Goal: Task Accomplishment & Management: Manage account settings

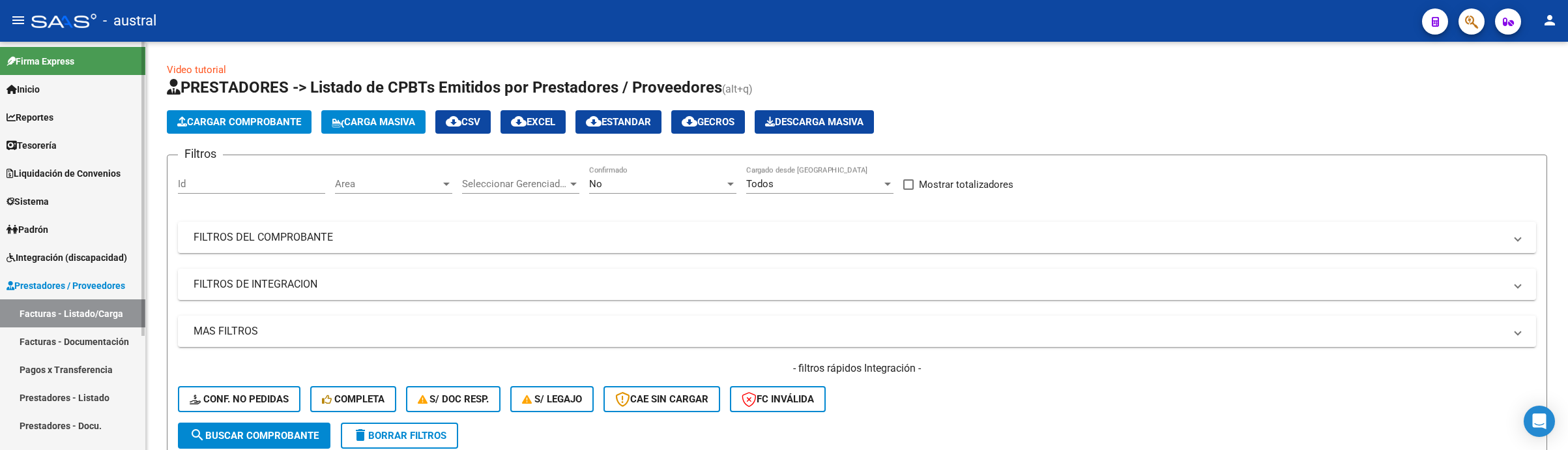
click at [74, 257] on span "Integración (discapacidad)" at bounding box center [66, 257] width 120 height 14
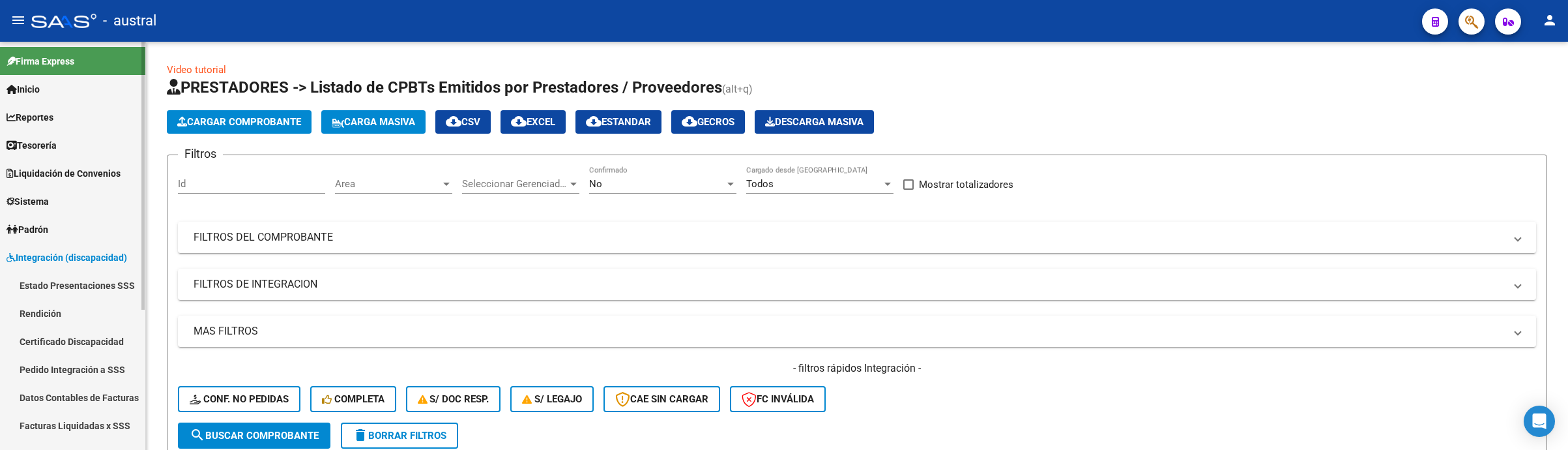
click at [85, 362] on link "Pedido Integración a SSS" at bounding box center [72, 369] width 146 height 28
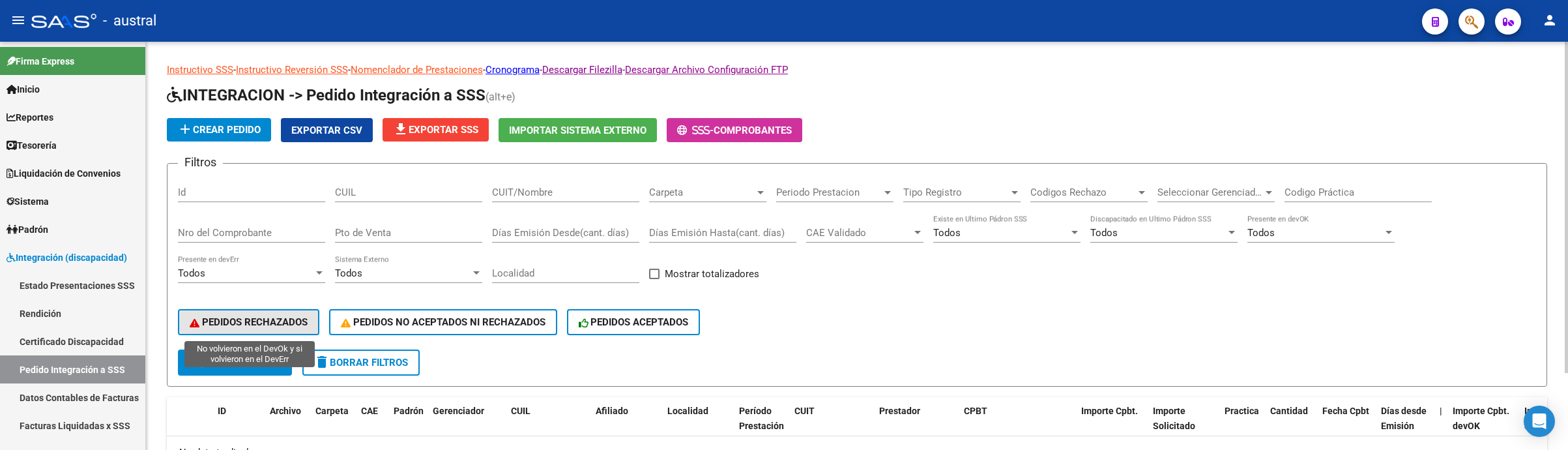
click at [263, 313] on button "PEDIDOS RECHAZADOS" at bounding box center [249, 321] width 141 height 26
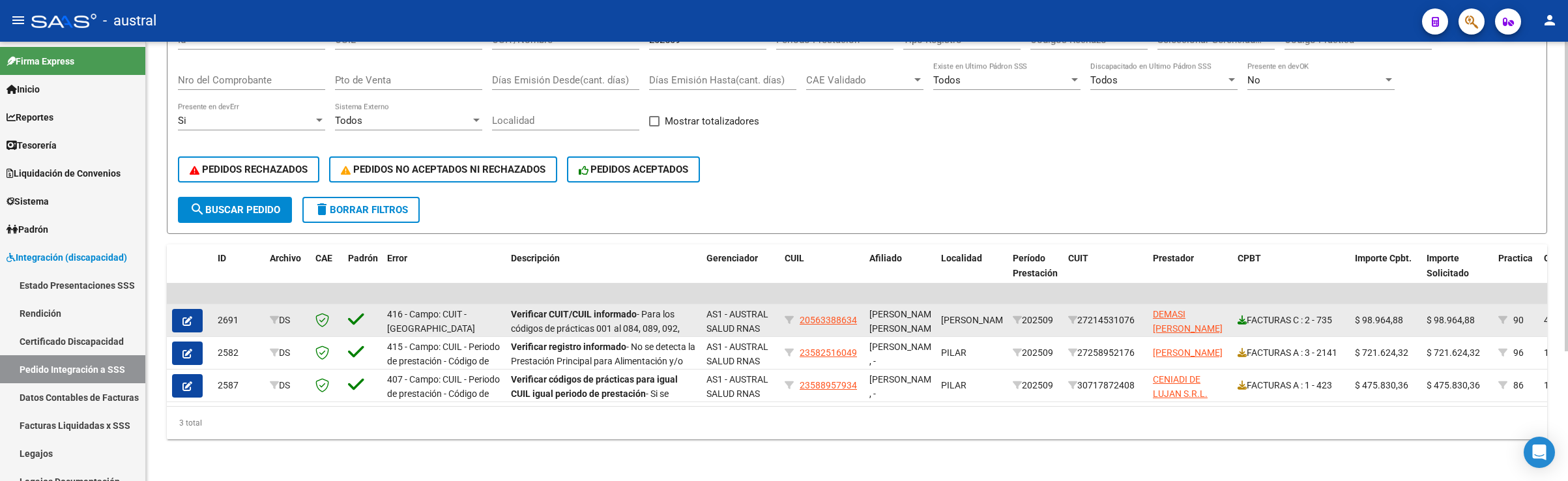
click at [1244, 315] on icon at bounding box center [1242, 320] width 9 height 9
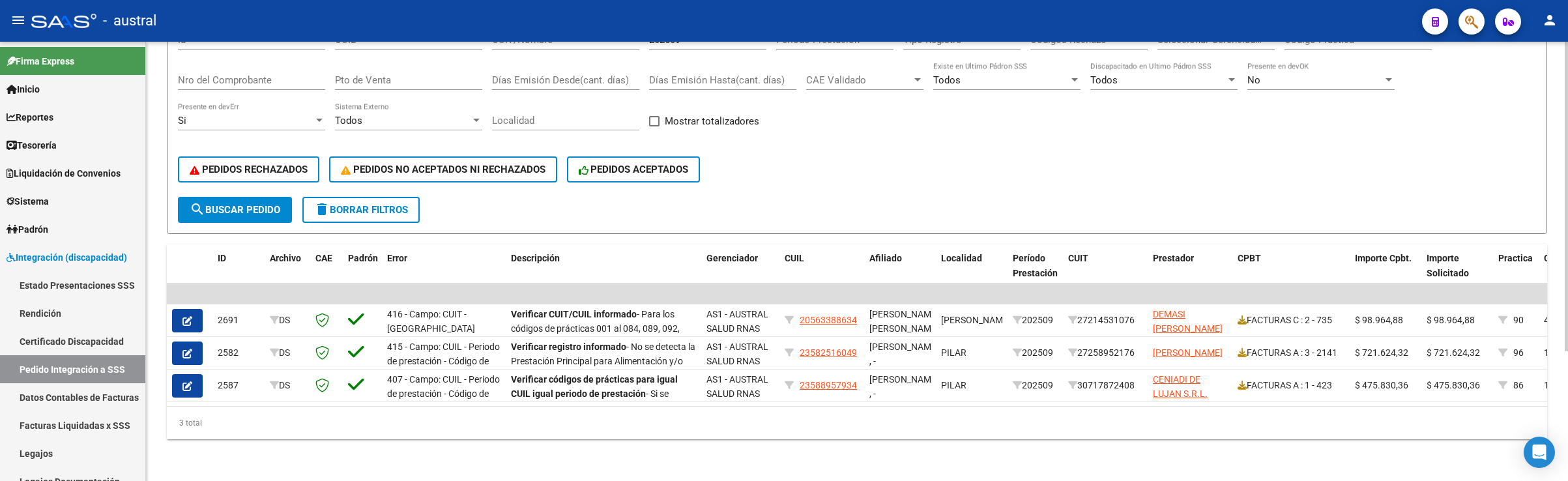
click at [1037, 142] on div "PEDIDOS RECHAZADOS PEDIDOS NO ACEPTADOS NI RECHAZADOS PEDIDOS ACEPTADOS" at bounding box center [857, 169] width 1358 height 54
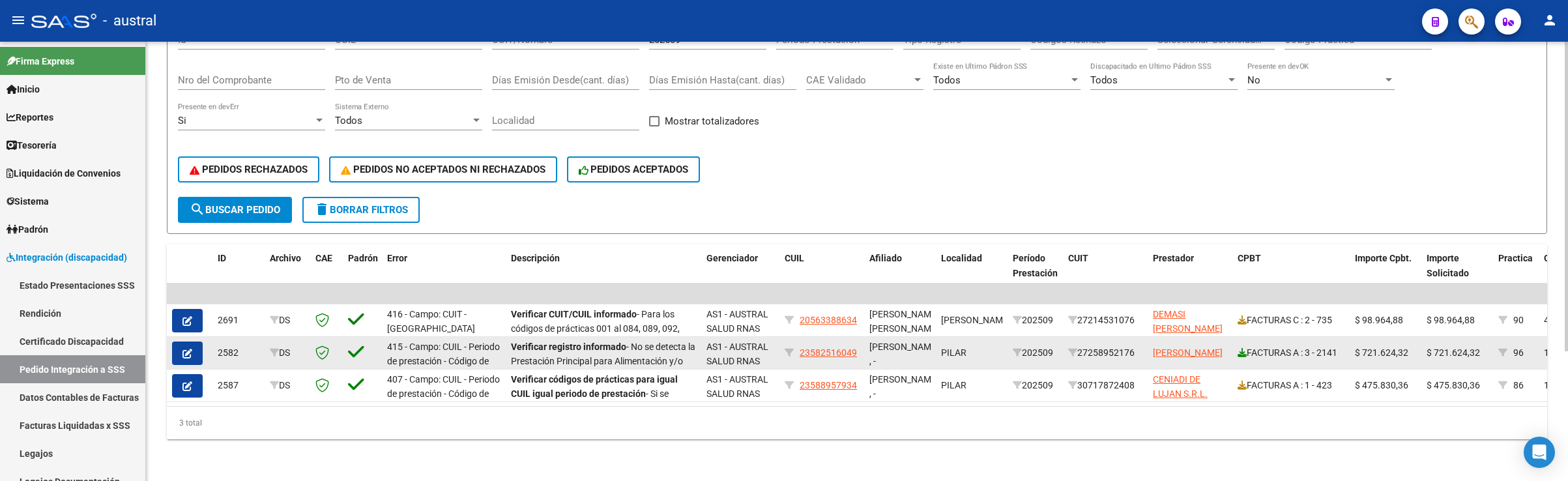
click at [1239, 348] on icon at bounding box center [1242, 352] width 9 height 9
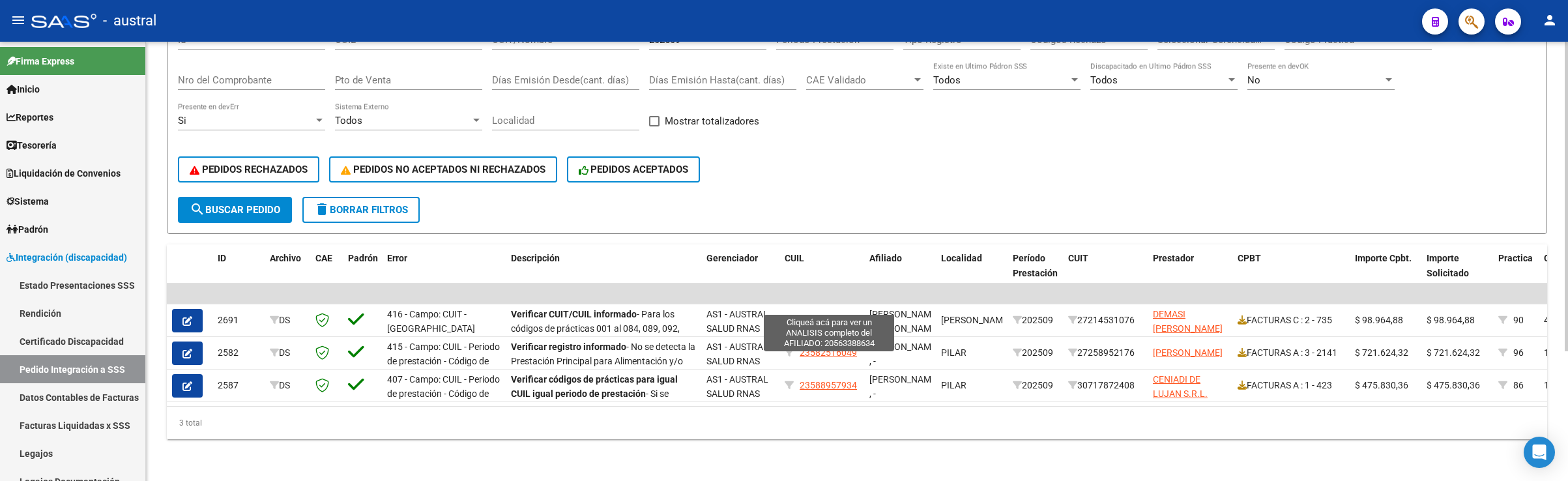
drag, startPoint x: 833, startPoint y: 308, endPoint x: 884, endPoint y: 177, distance: 140.6
click at [884, 177] on div "PEDIDOS RECHAZADOS PEDIDOS NO ACEPTADOS NI RECHAZADOS PEDIDOS ACEPTADOS" at bounding box center [857, 169] width 1358 height 54
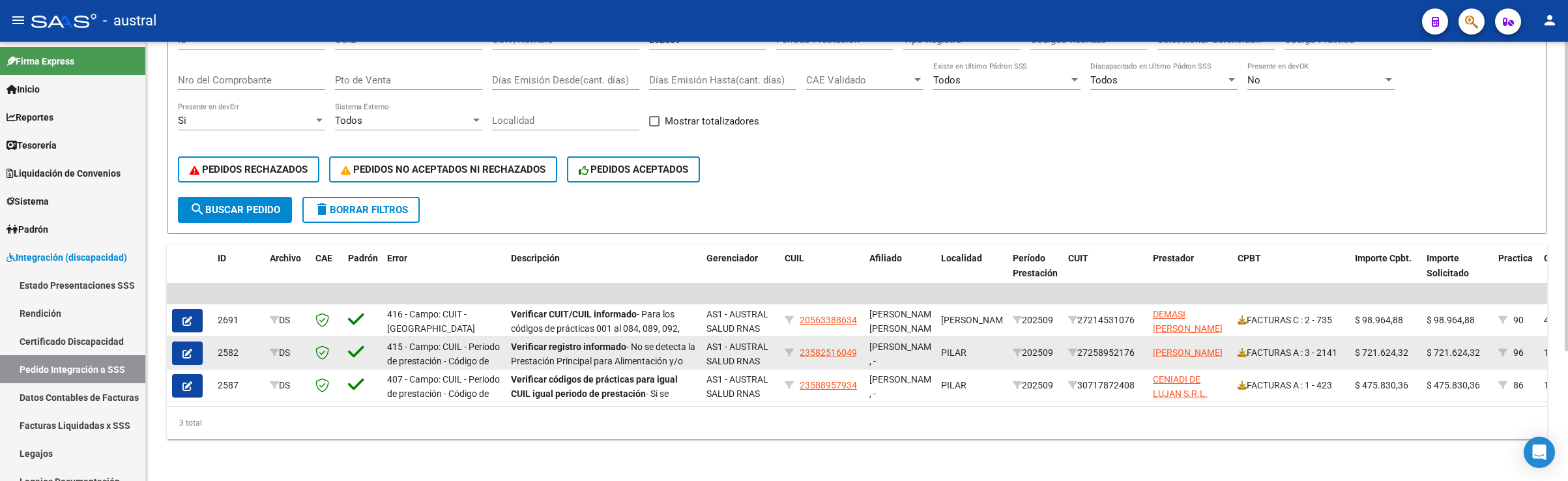
drag, startPoint x: 827, startPoint y: 343, endPoint x: 814, endPoint y: 335, distance: 15.3
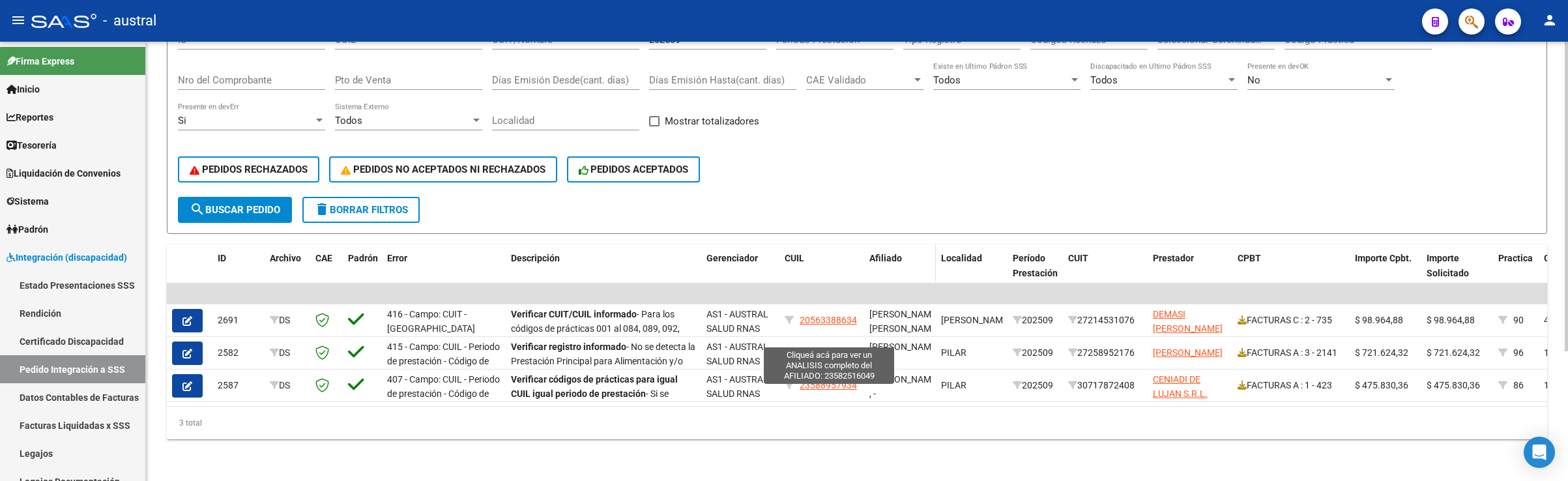
drag, startPoint x: 814, startPoint y: 335, endPoint x: 863, endPoint y: 234, distance: 112.3
click at [863, 178] on div "PEDIDOS RECHAZADOS PEDIDOS NO ACEPTADOS NI RECHAZADOS PEDIDOS ACEPTADOS" at bounding box center [857, 169] width 1358 height 54
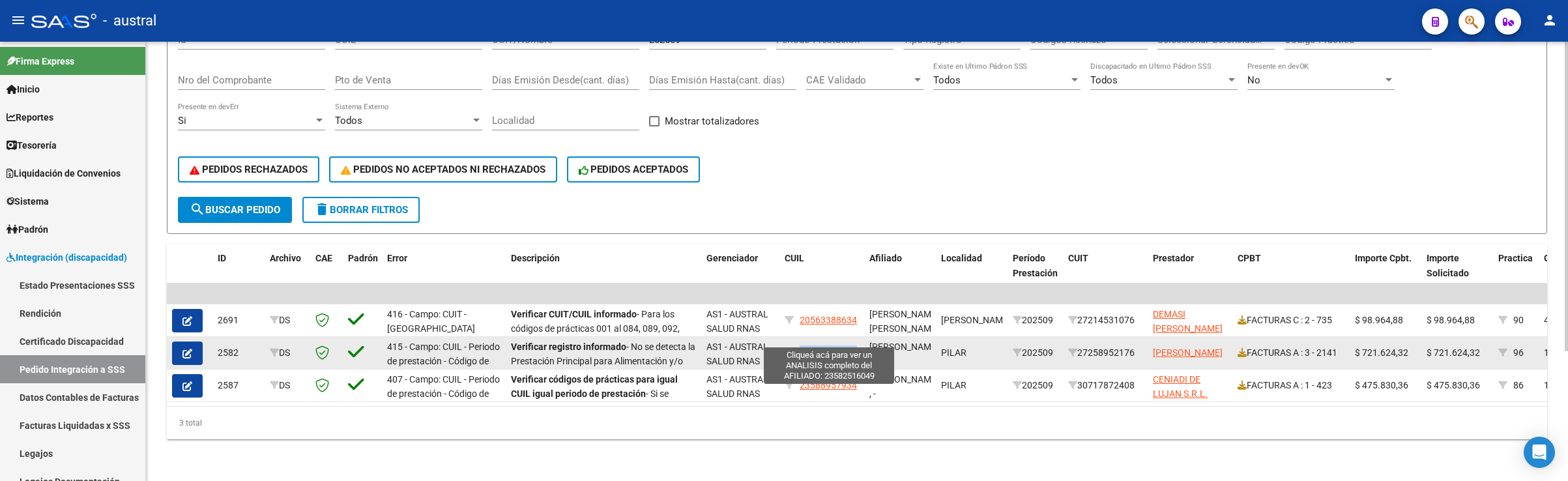
drag, startPoint x: 858, startPoint y: 344, endPoint x: 799, endPoint y: 341, distance: 59.1
click at [799, 346] on div "23582516049" at bounding box center [822, 353] width 74 height 15
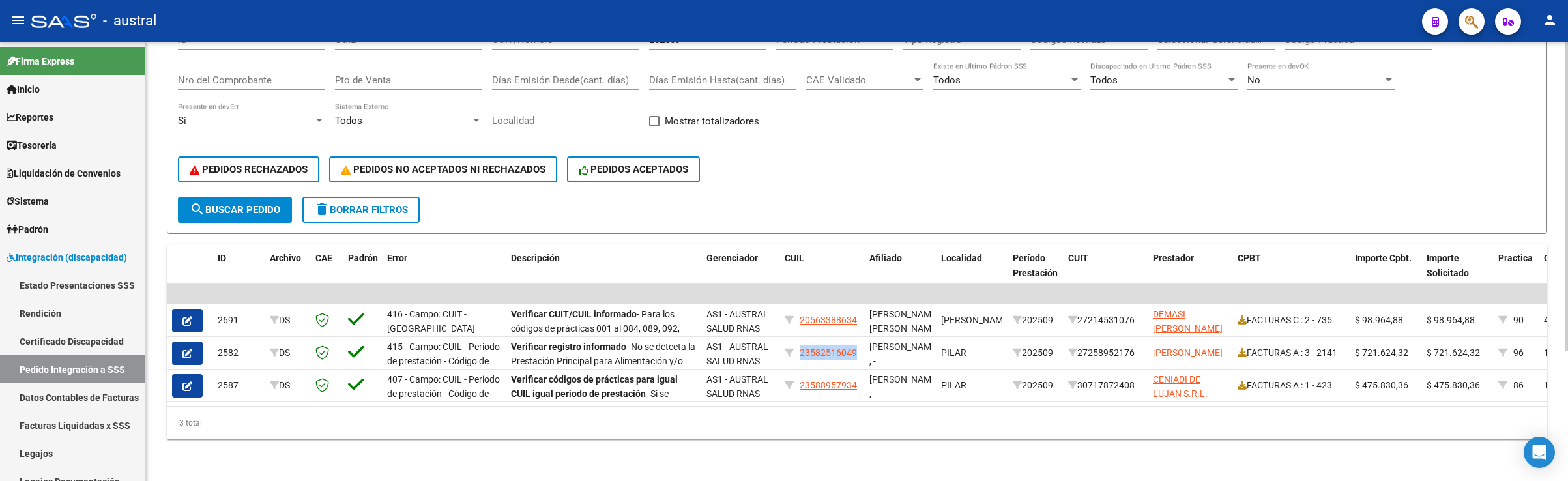
copy span "23582516049"
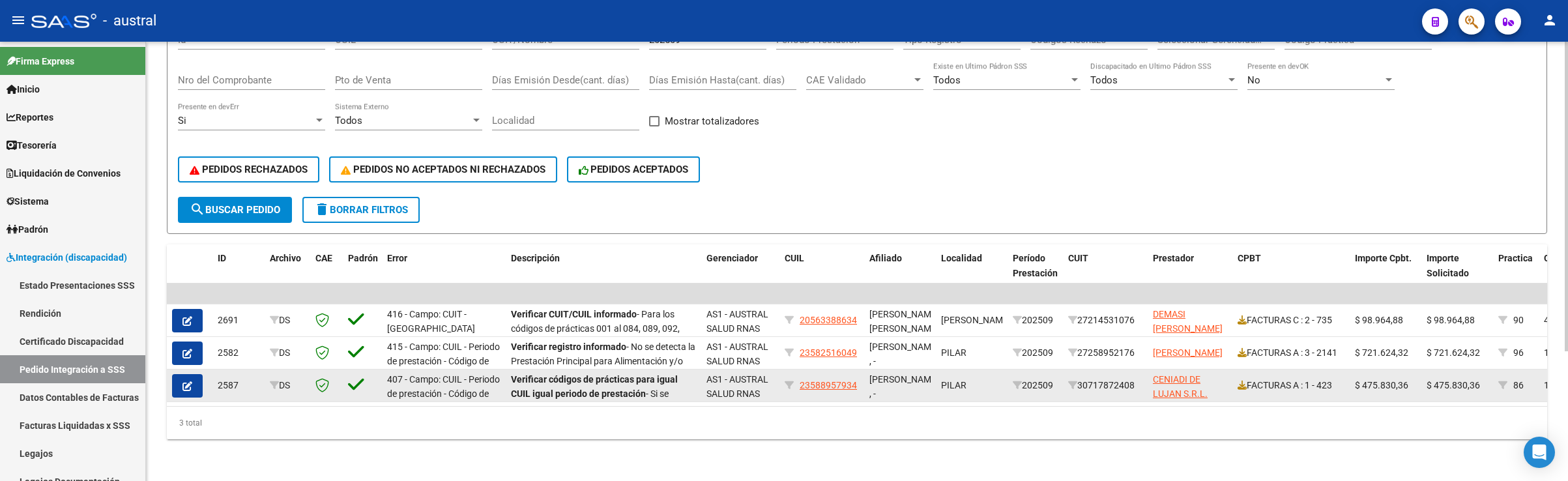
click at [908, 374] on div "RUIS DIAZ ALMA , -" at bounding box center [900, 386] width 62 height 27
click at [1240, 380] on icon at bounding box center [1242, 385] width 9 height 9
click at [196, 374] on button "button" at bounding box center [187, 386] width 31 height 24
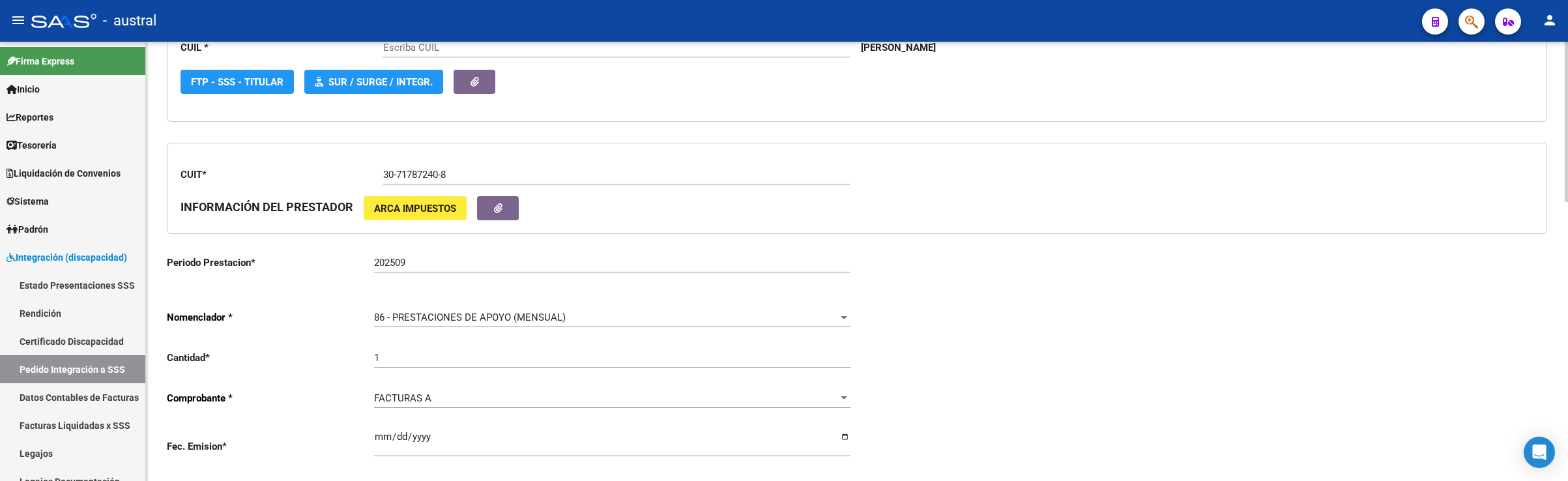
type input "23588957934"
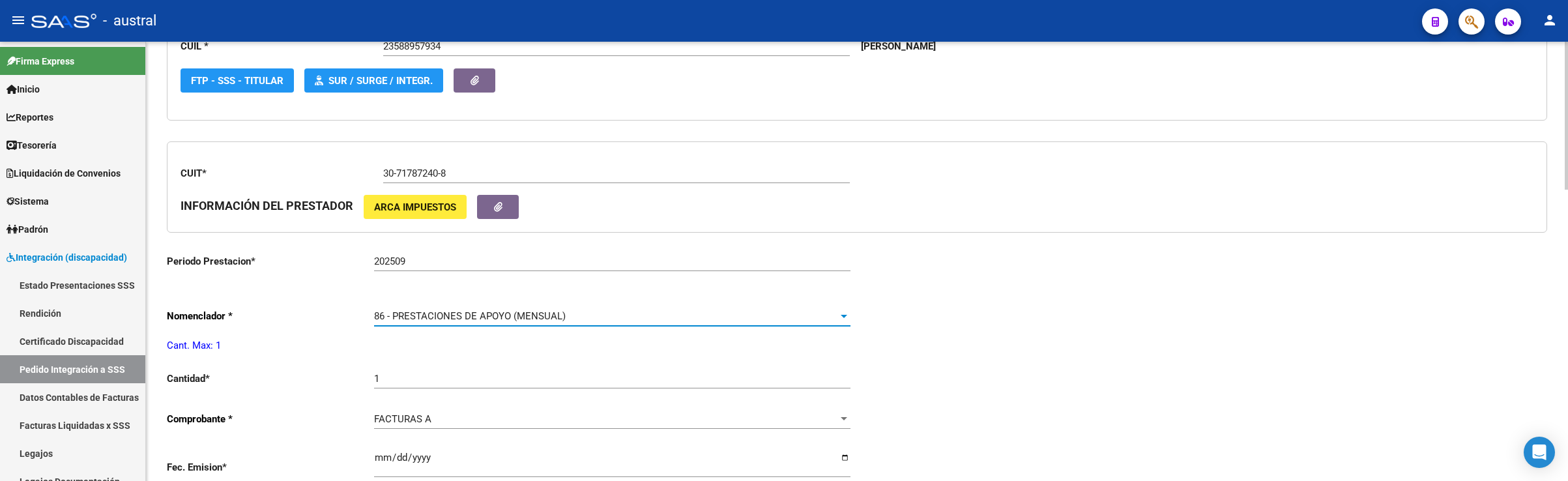
click at [634, 320] on div "86 - PRESTACIONES DE APOYO (MENSUAL)" at bounding box center [606, 316] width 464 height 12
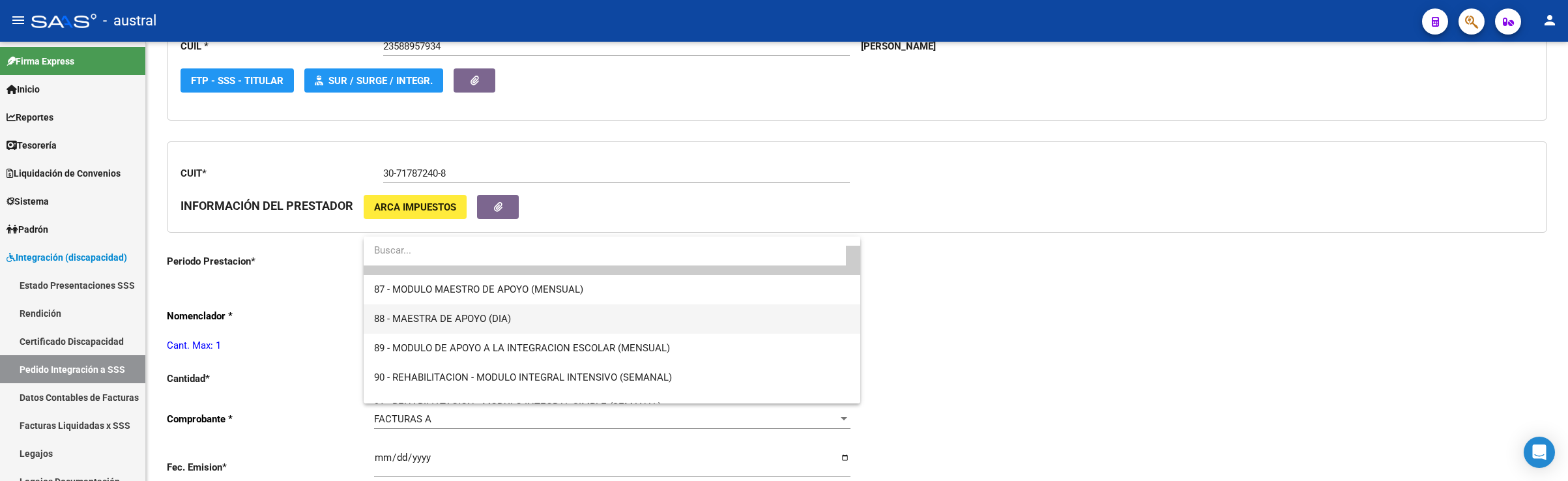
scroll to position [2553, 0]
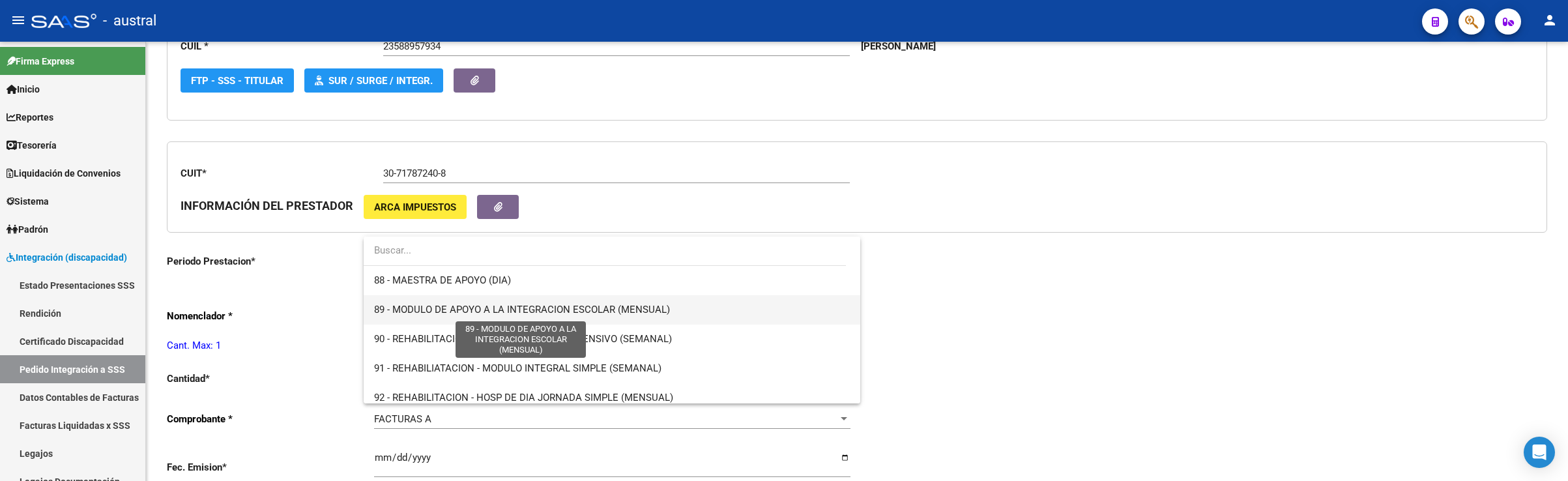
click at [657, 310] on span "89 - MODULO DE APOYO A LA INTEGRACION ESCOLAR (MENSUAL)" at bounding box center [521, 309] width 296 height 12
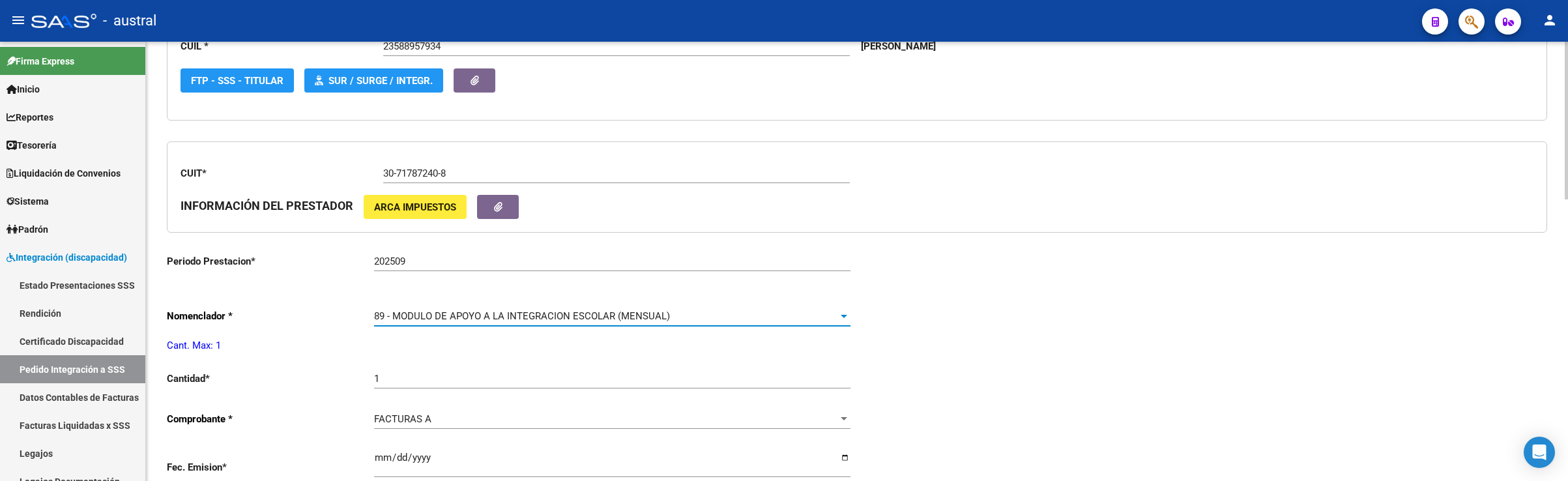
scroll to position [0, 0]
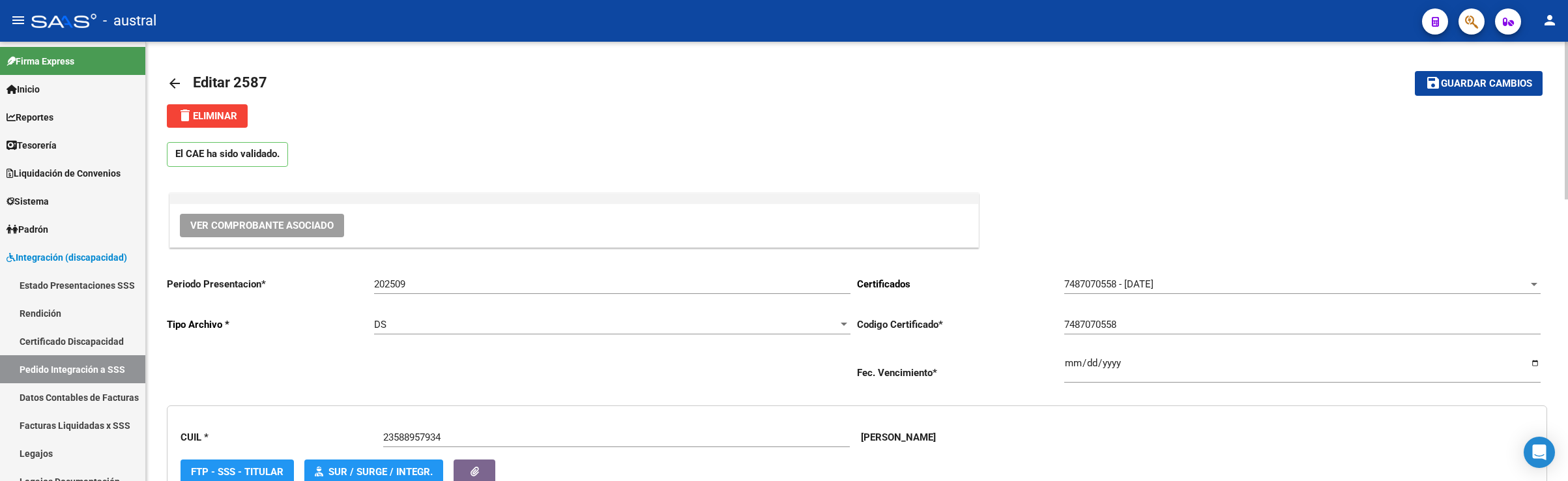
click at [1510, 78] on span "Guardar cambios" at bounding box center [1487, 83] width 91 height 12
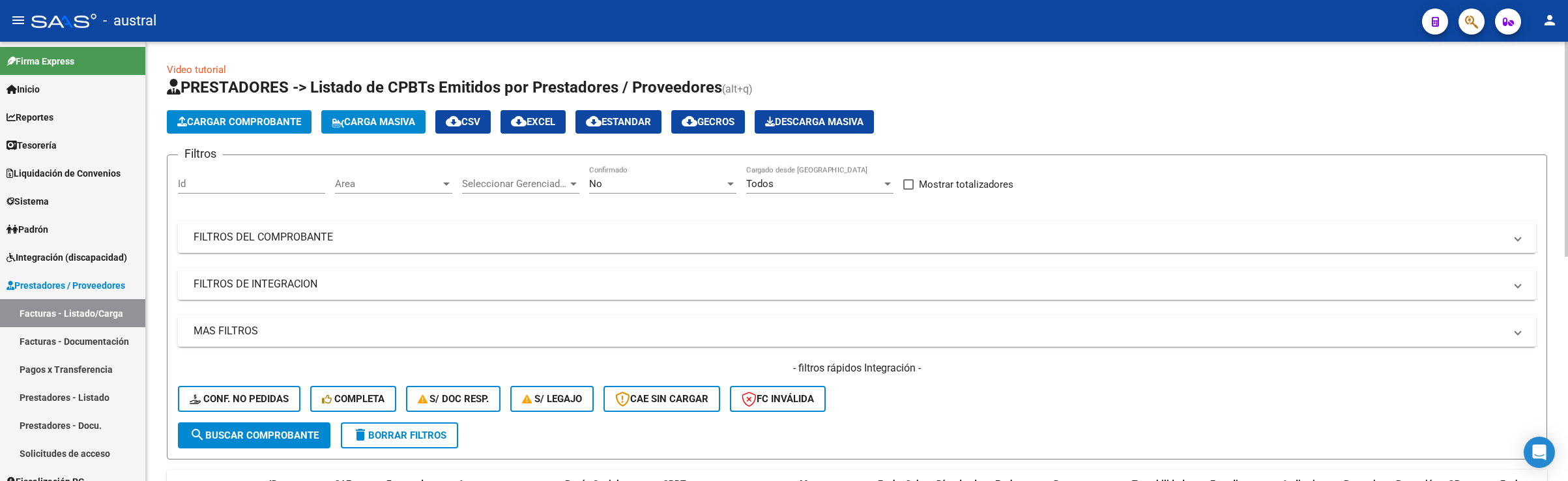
click at [973, 85] on h1 "PRESTADORES -> Listado de CPBTs Emitidos por Prestadores / Proveedores (alt+q)" at bounding box center [856, 88] width 1381 height 23
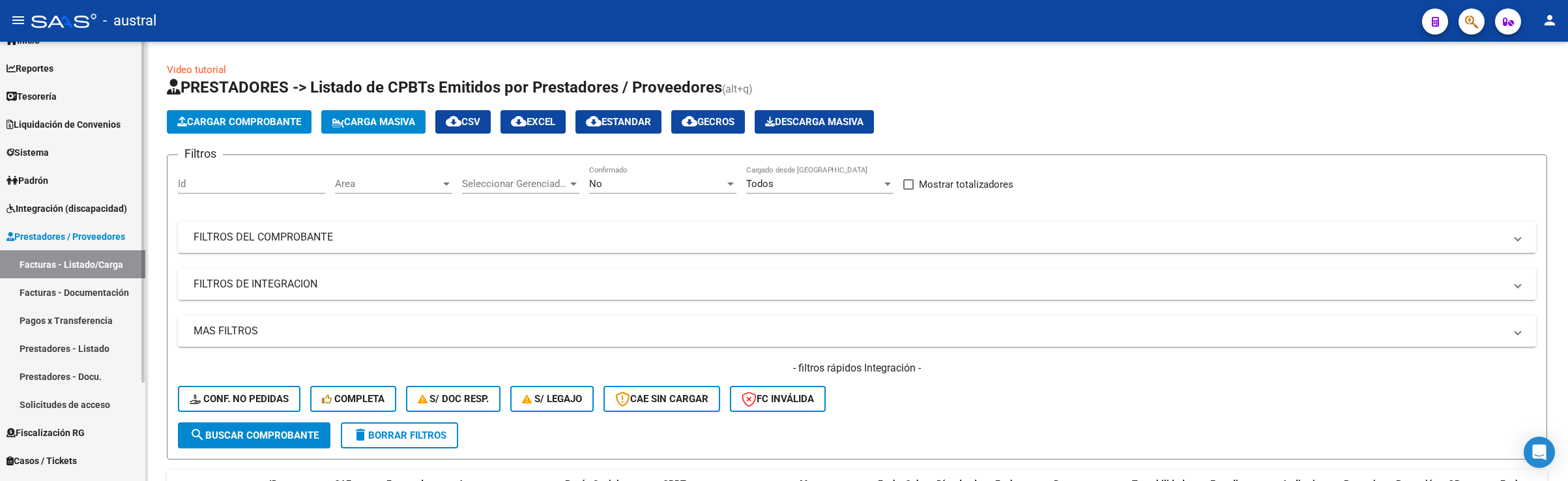
scroll to position [98, 0]
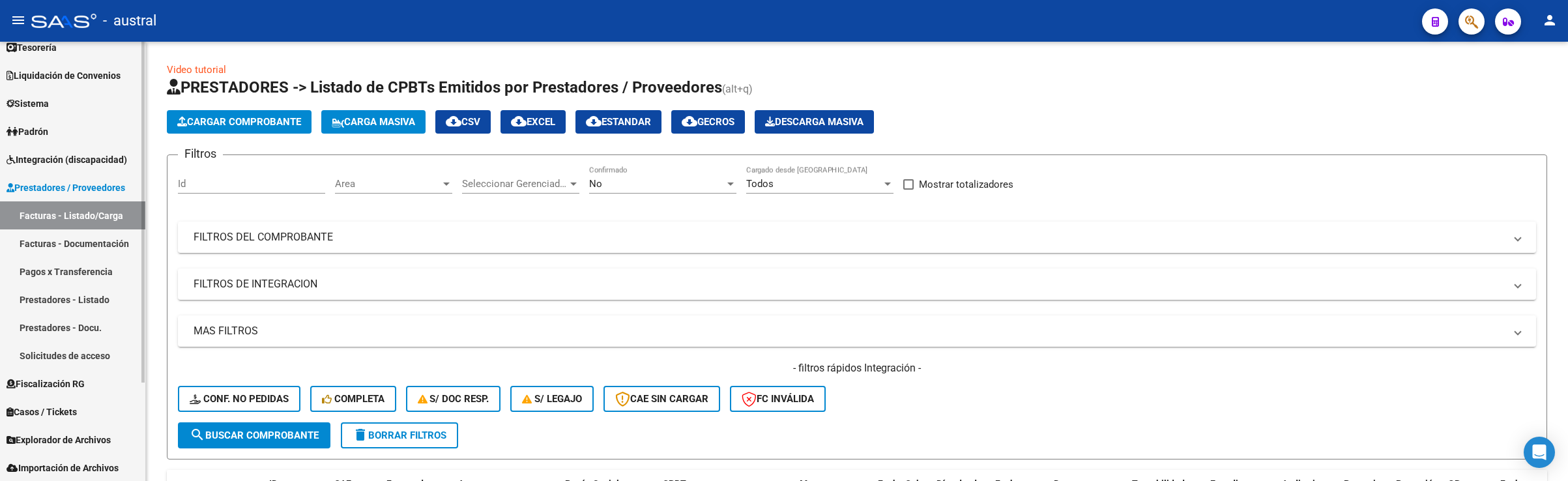
click at [94, 152] on span "Integración (discapacidad)" at bounding box center [66, 159] width 120 height 14
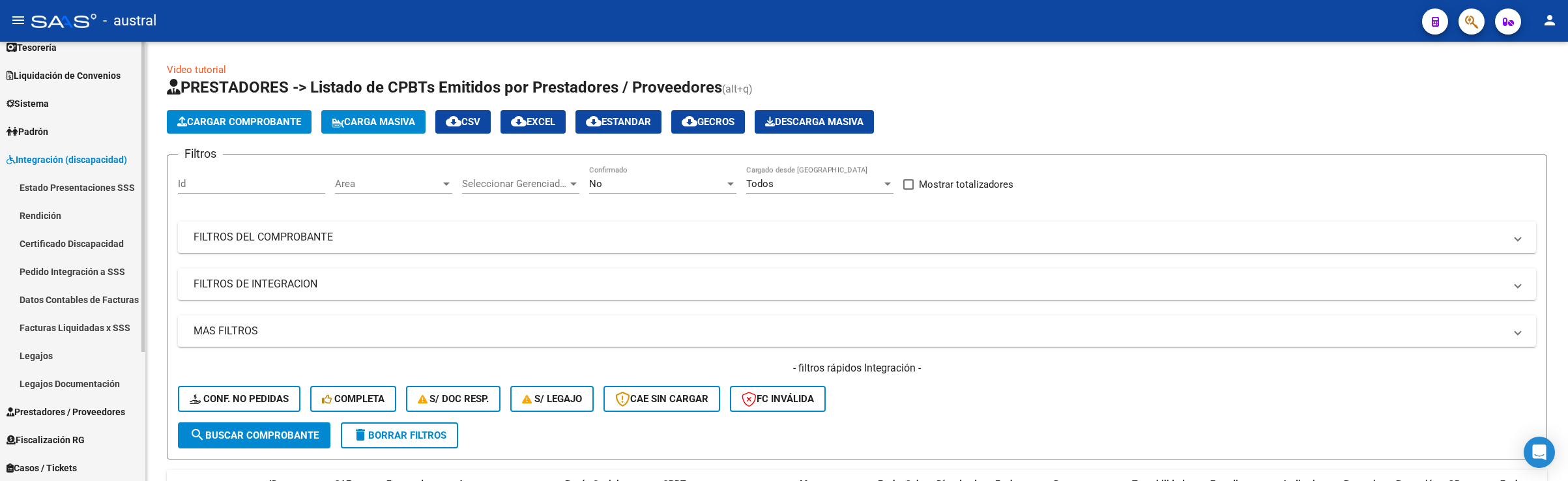
click at [113, 266] on link "Pedido Integración a SSS" at bounding box center [72, 271] width 146 height 28
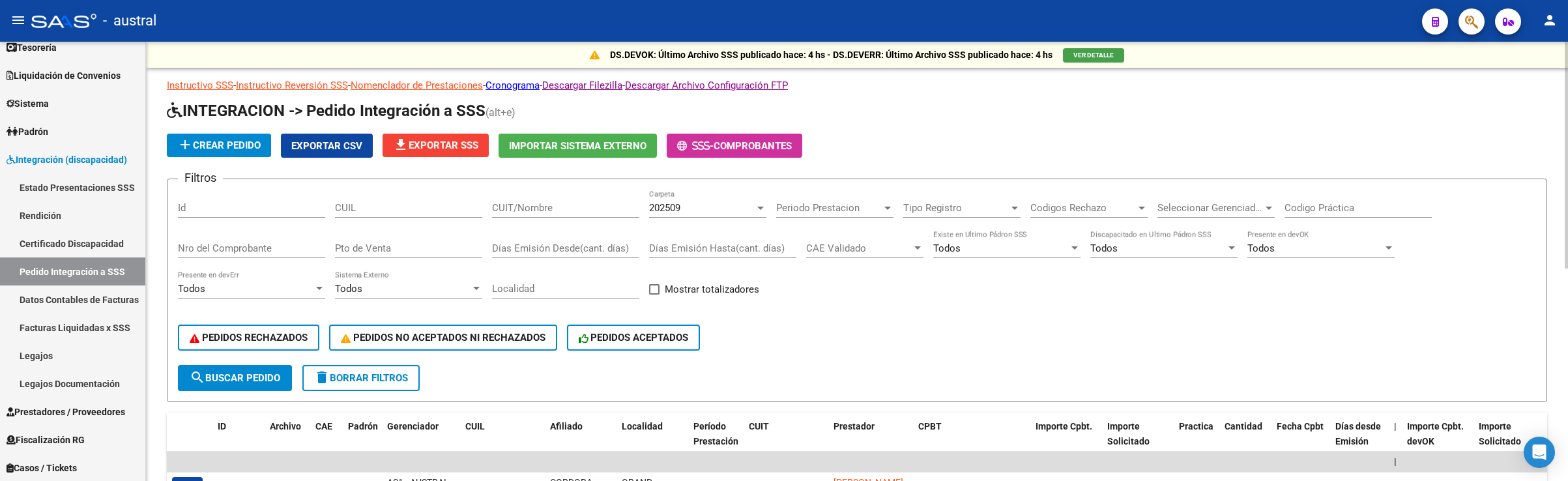
click at [542, 206] on input "CUIT/Nombre" at bounding box center [565, 207] width 148 height 12
click at [411, 214] on div "CUIL" at bounding box center [408, 203] width 148 height 28
paste input "23582516049"
type input "23582516049"
click at [257, 384] on button "search Buscar Pedido" at bounding box center [235, 378] width 114 height 26
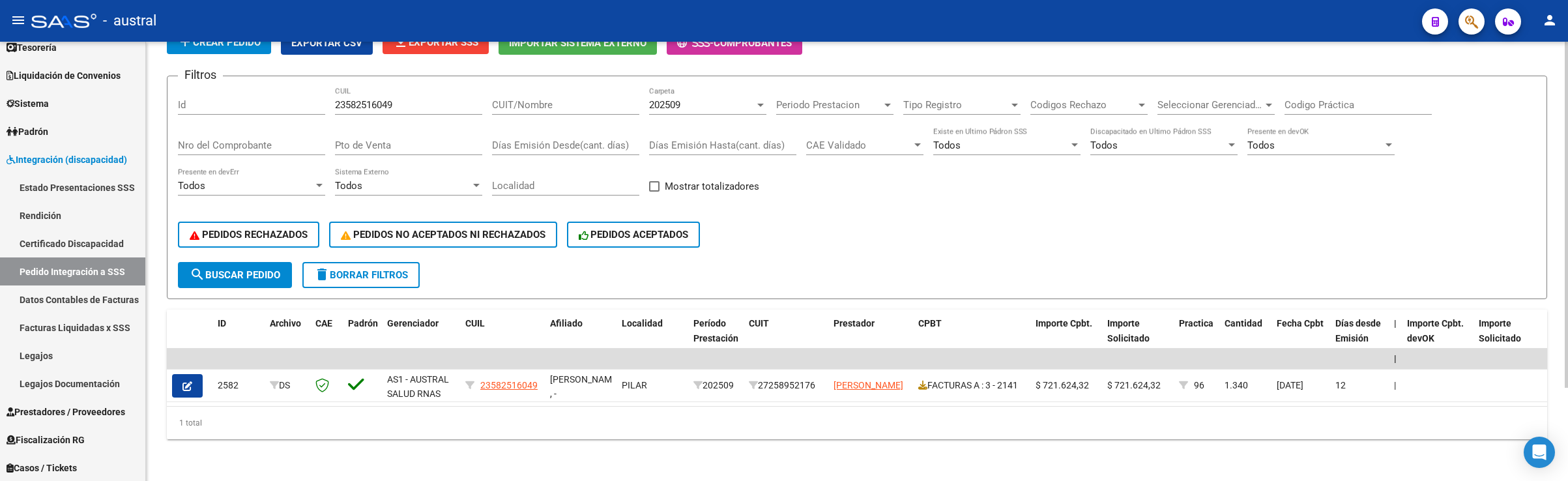
scroll to position [118, 0]
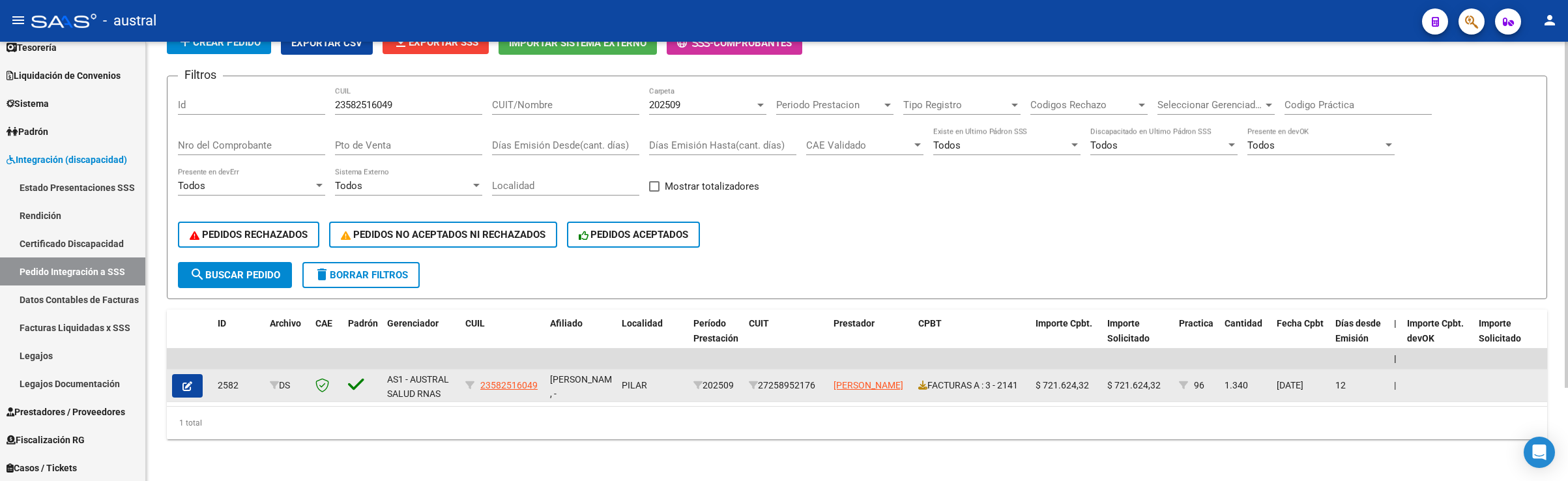
click at [585, 372] on div "[PERSON_NAME] , -" at bounding box center [581, 386] width 62 height 27
drag, startPoint x: 541, startPoint y: 370, endPoint x: 481, endPoint y: 367, distance: 60.1
click at [481, 370] on datatable-body-cell "23582516049" at bounding box center [502, 385] width 85 height 32
copy span "23582516049"
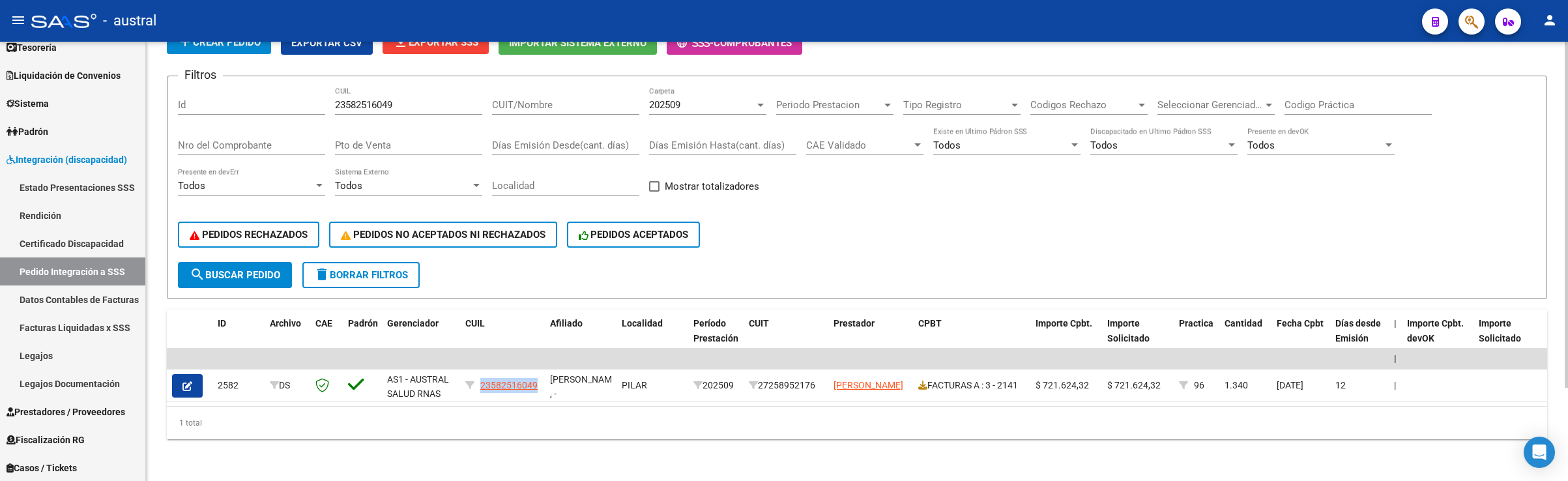
click at [376, 269] on span "delete Borrar Filtros" at bounding box center [361, 274] width 94 height 12
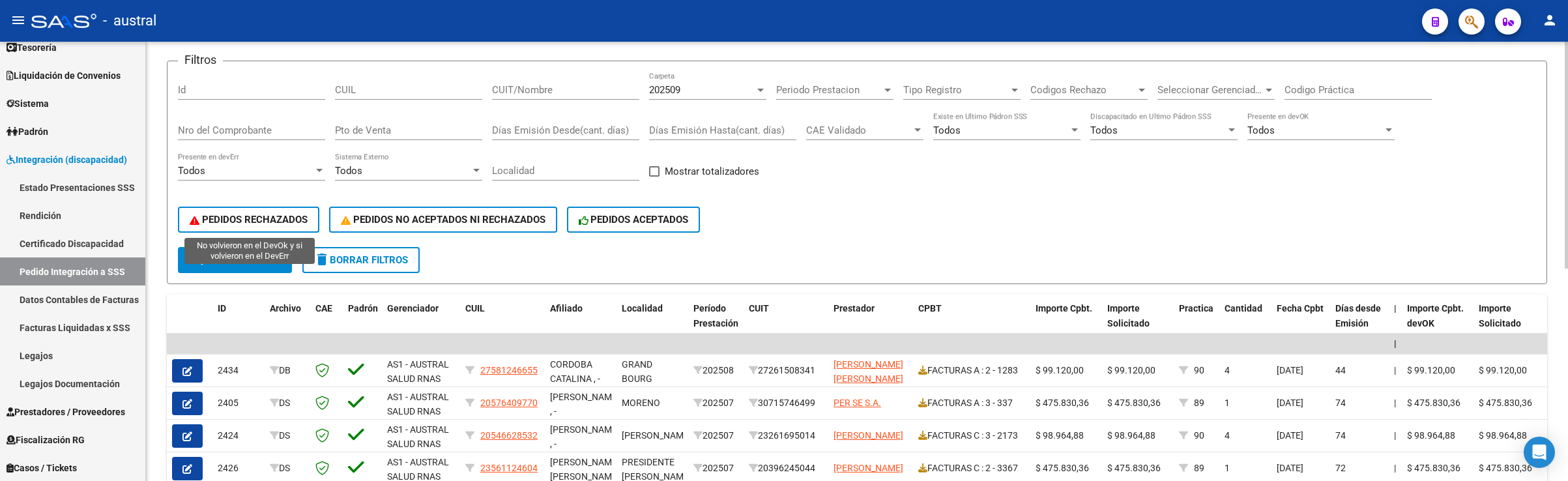
click at [281, 227] on button "PEDIDOS RECHAZADOS" at bounding box center [249, 219] width 141 height 26
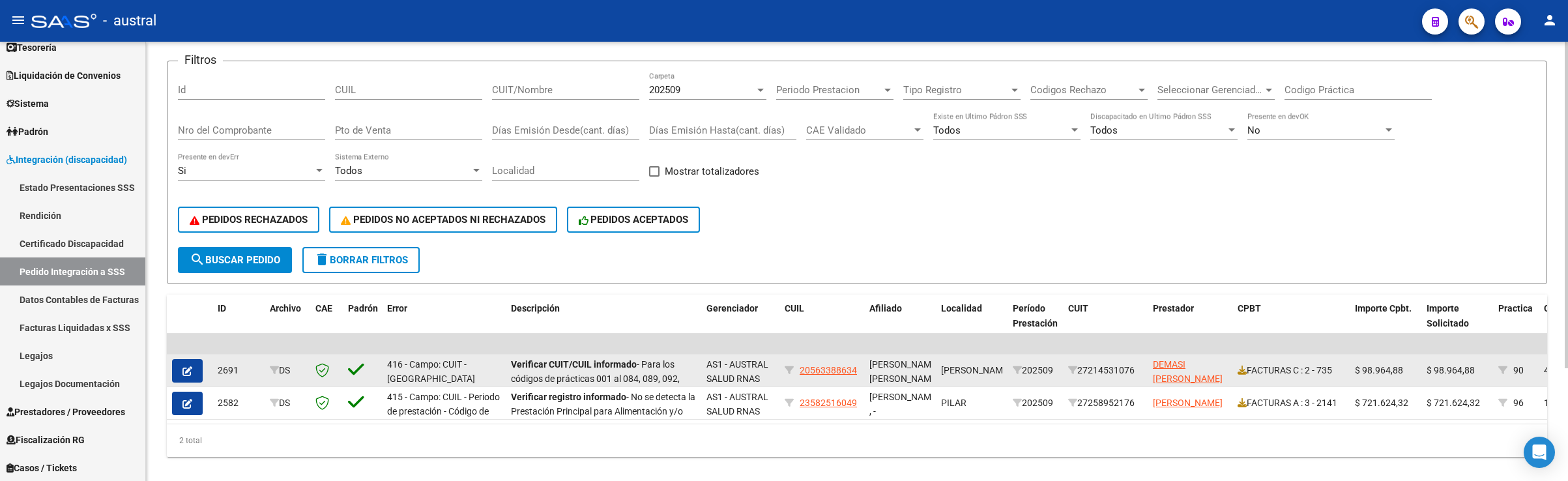
click at [188, 370] on icon "button" at bounding box center [187, 371] width 10 height 10
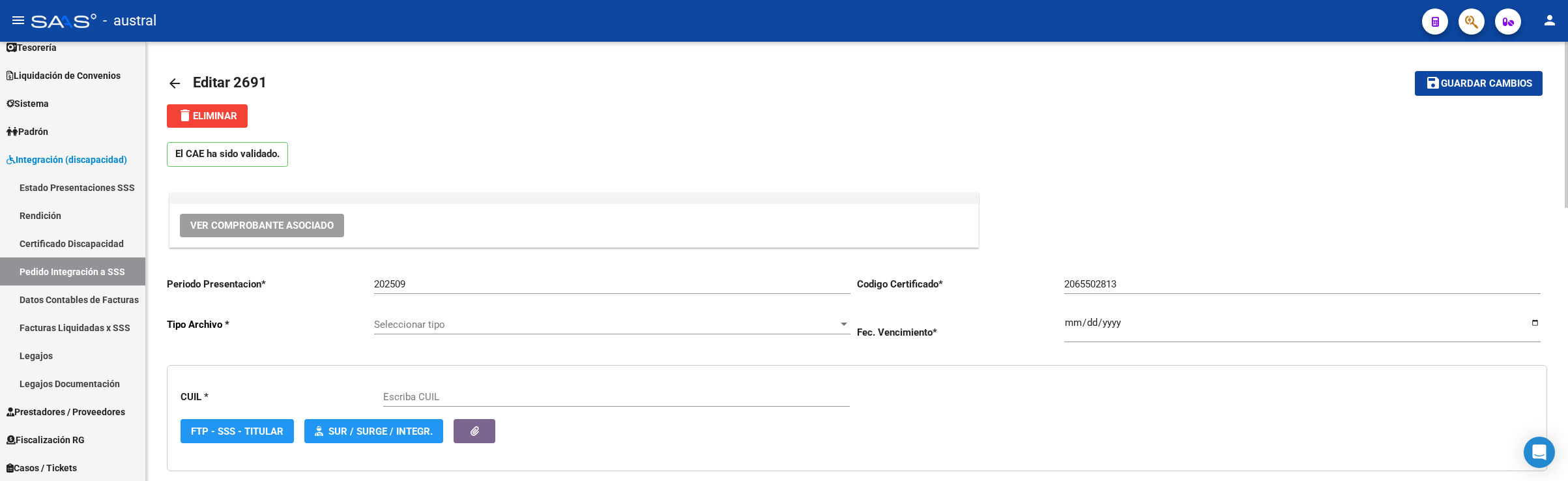
click at [220, 118] on span "delete Eliminar" at bounding box center [207, 116] width 60 height 12
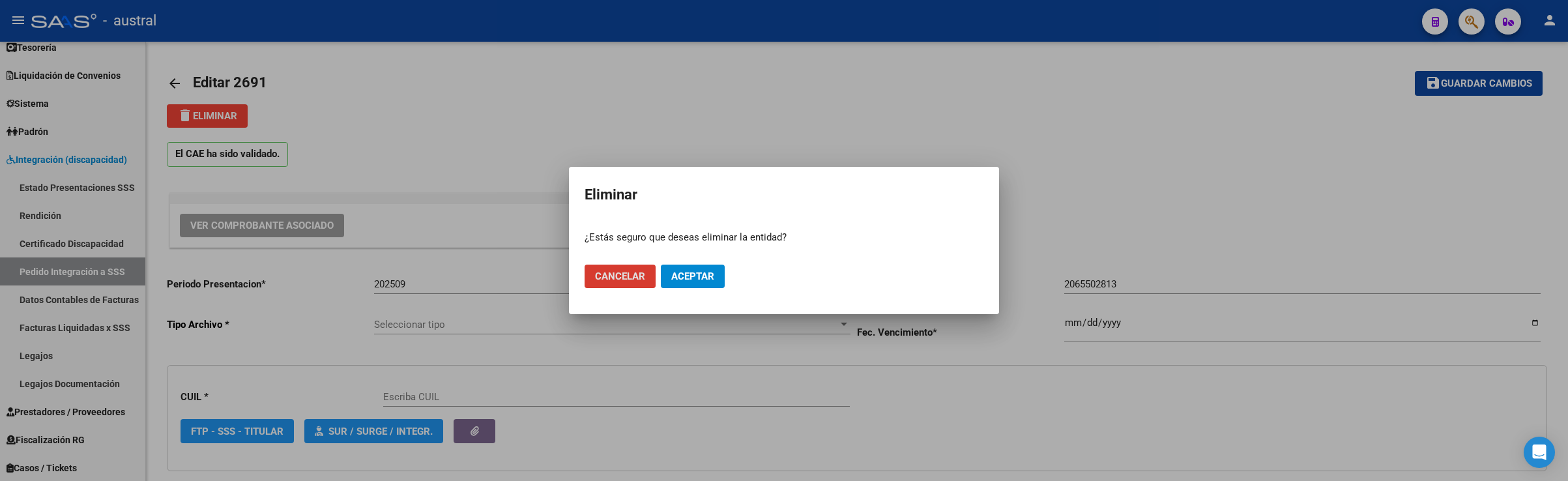
click at [694, 271] on span "Aceptar" at bounding box center [693, 276] width 43 height 12
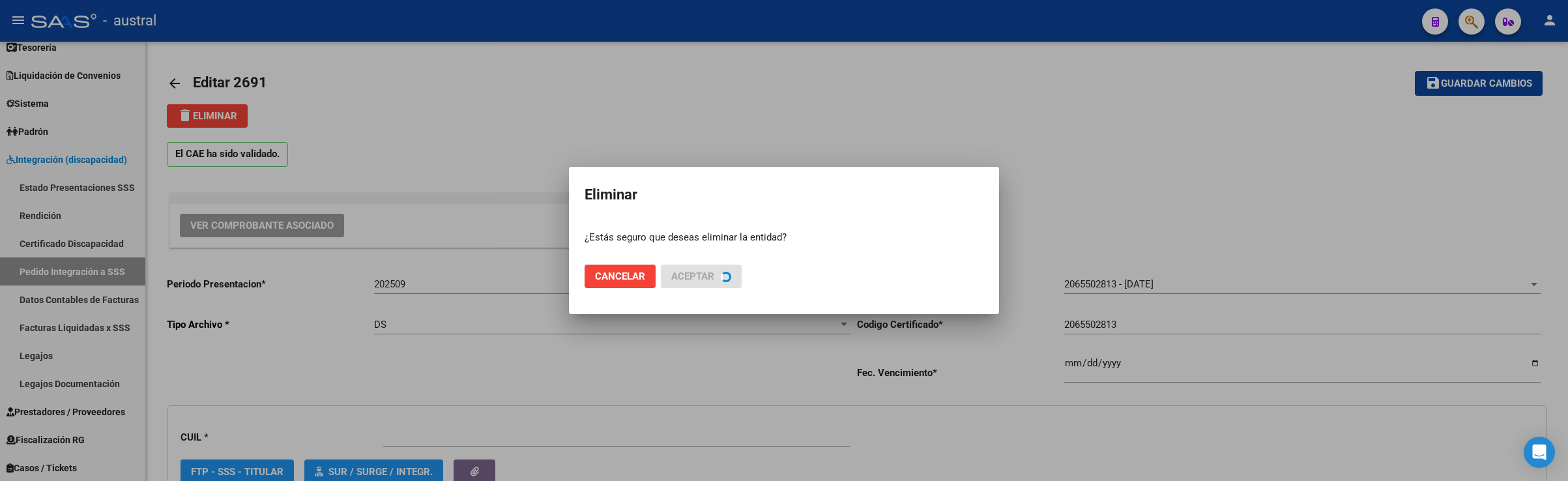
type input "20563388634"
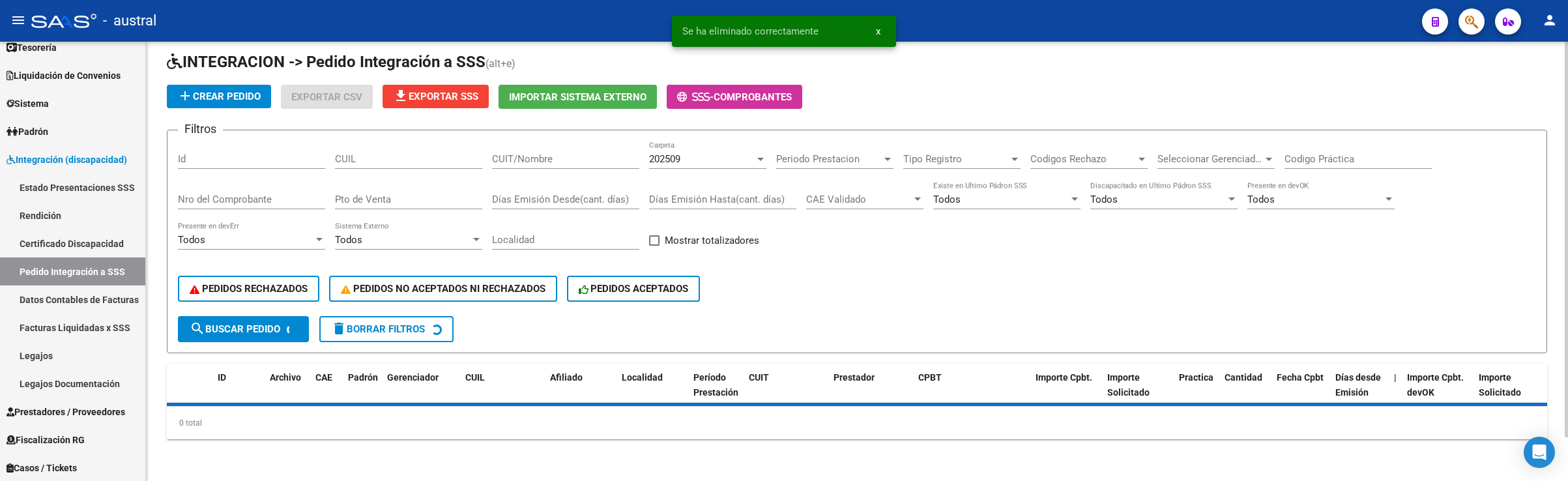
scroll to position [49, 0]
click at [290, 284] on span "PEDIDOS RECHAZADOS" at bounding box center [248, 288] width 118 height 12
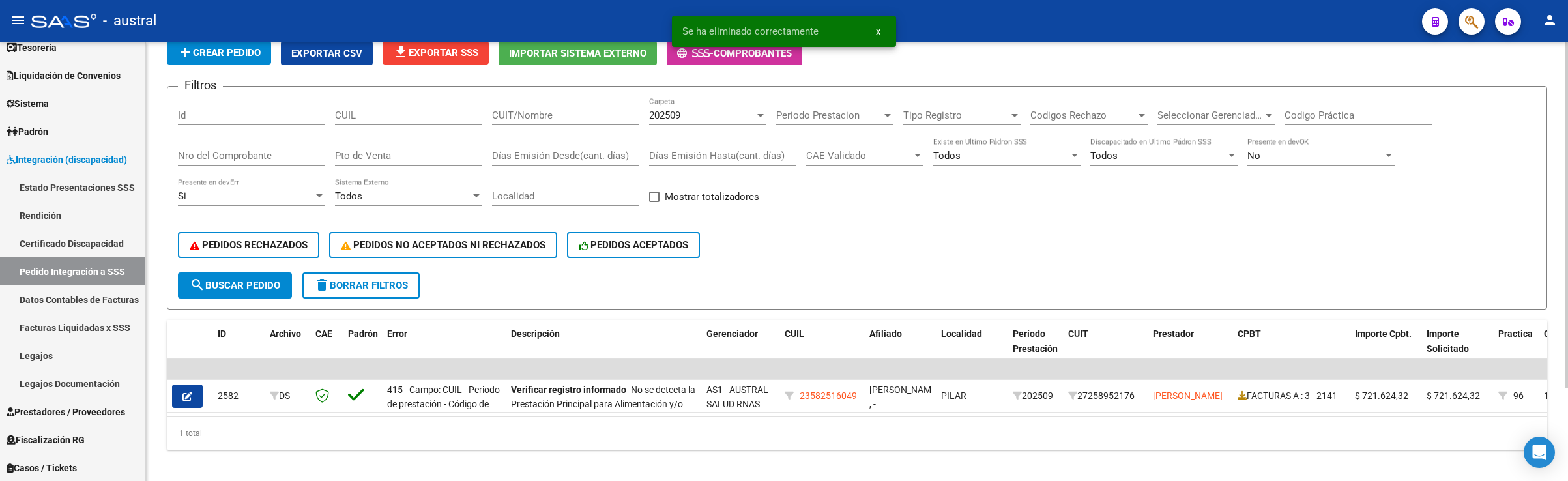
scroll to position [118, 0]
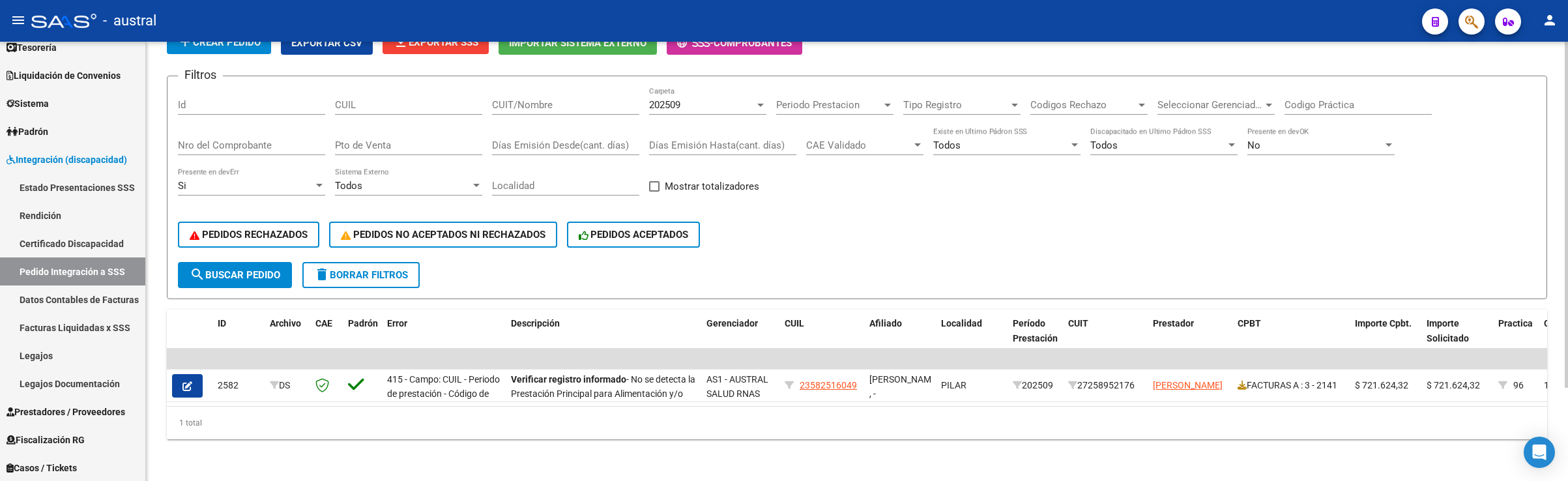
drag, startPoint x: 939, startPoint y: 231, endPoint x: 952, endPoint y: 150, distance: 82.0
click at [939, 229] on div "PEDIDOS RECHAZADOS PEDIDOS NO ACEPTADOS NI RECHAZADOS PEDIDOS ACEPTADOS" at bounding box center [857, 235] width 1358 height 54
